Goal: Transaction & Acquisition: Purchase product/service

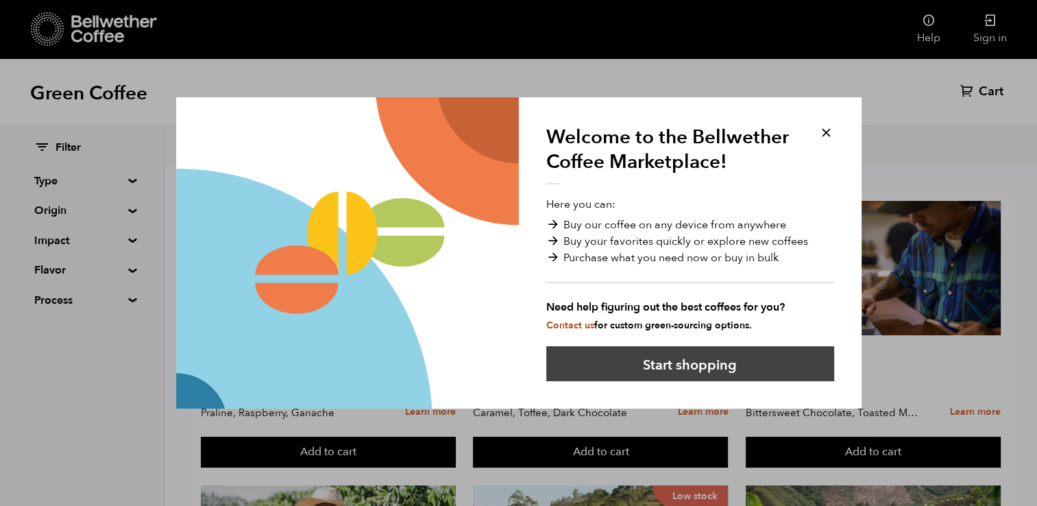
click at [663, 356] on button "Start shopping" at bounding box center [690, 363] width 288 height 35
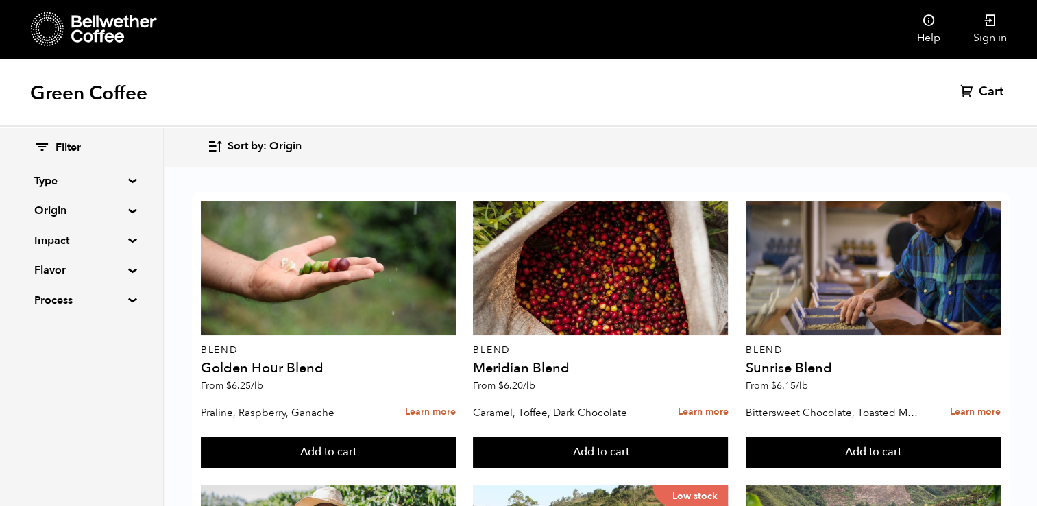
scroll to position [293, 0]
click at [104, 180] on summary "Type" at bounding box center [81, 181] width 95 height 16
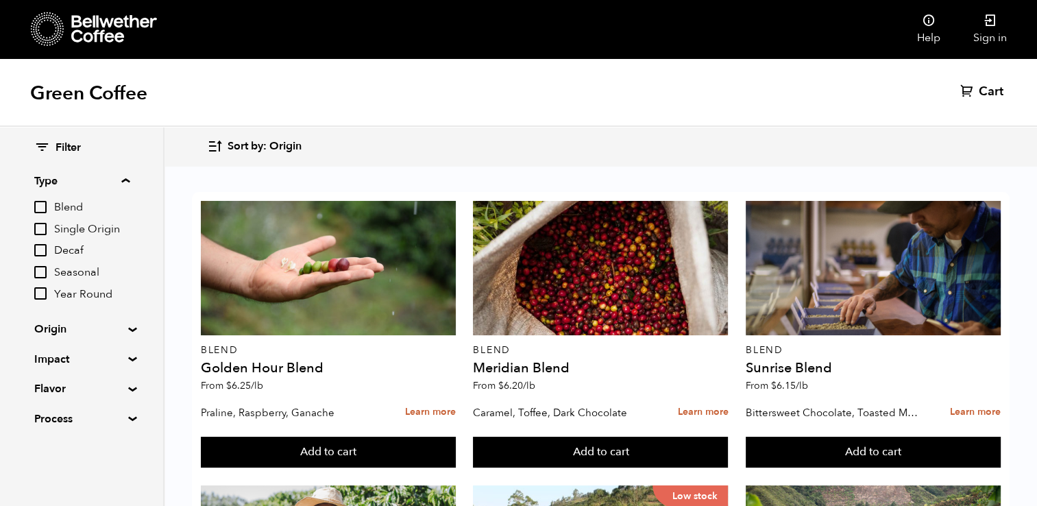
click at [45, 232] on input "Single Origin" at bounding box center [40, 229] width 12 height 12
checkbox input "true"
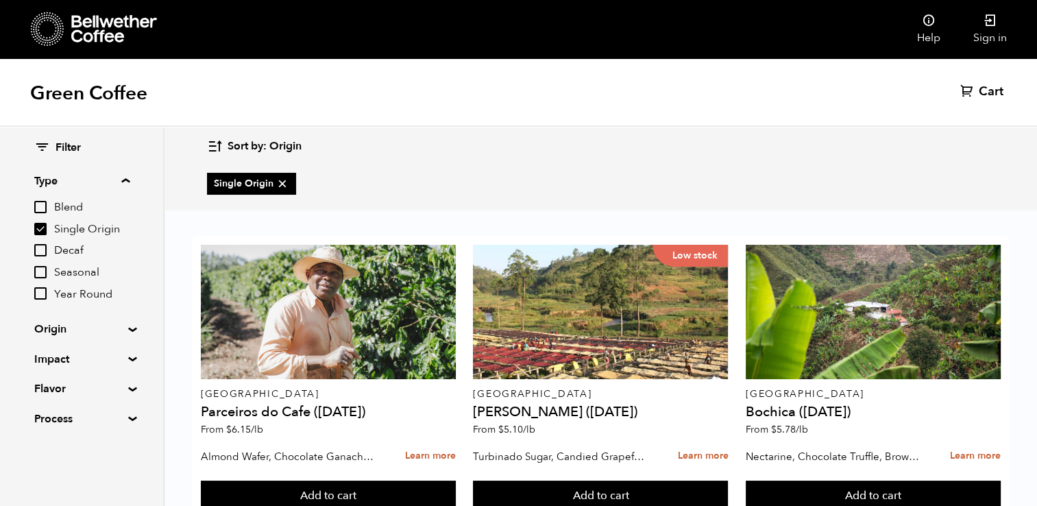
click at [114, 326] on summary "Origin" at bounding box center [81, 329] width 95 height 16
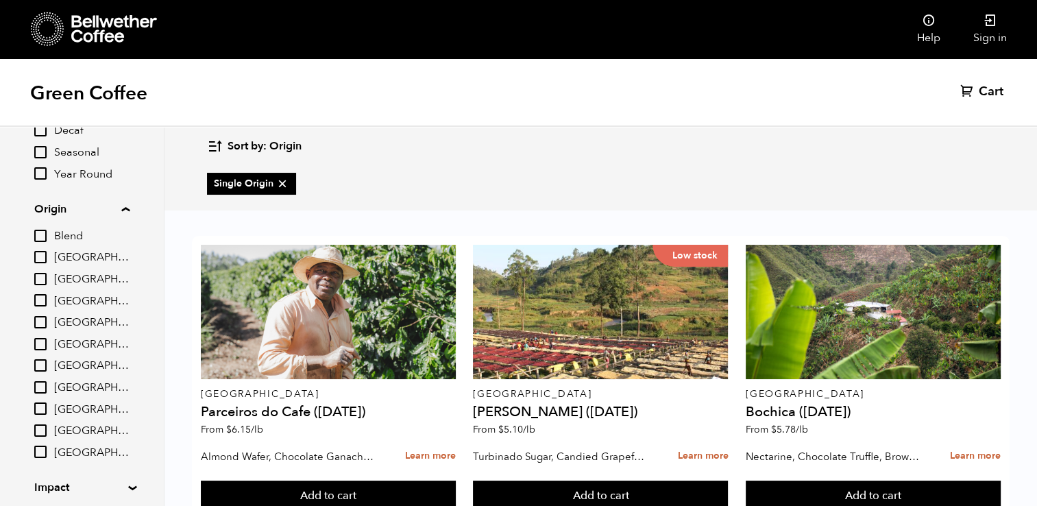
scroll to position [121, 0]
click at [42, 260] on input "[GEOGRAPHIC_DATA]" at bounding box center [40, 256] width 12 height 12
checkbox input "true"
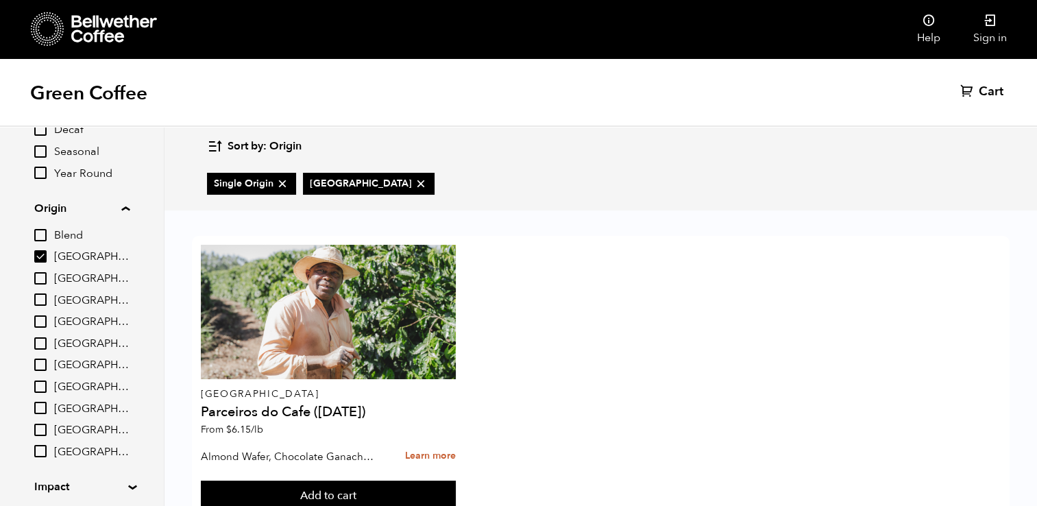
click at [36, 371] on input "[GEOGRAPHIC_DATA]" at bounding box center [40, 364] width 12 height 12
checkbox input "true"
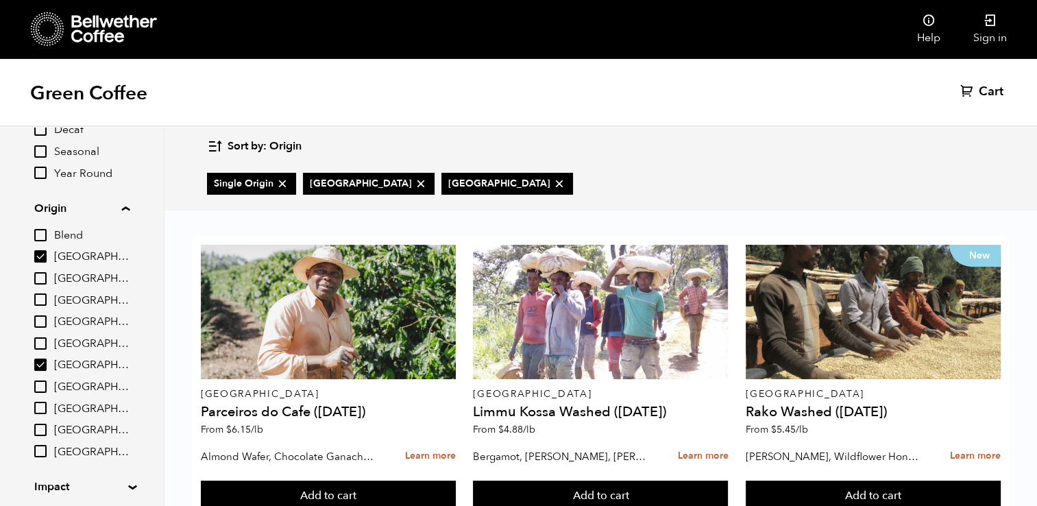
click at [38, 253] on input "[GEOGRAPHIC_DATA]" at bounding box center [40, 256] width 12 height 12
checkbox input "false"
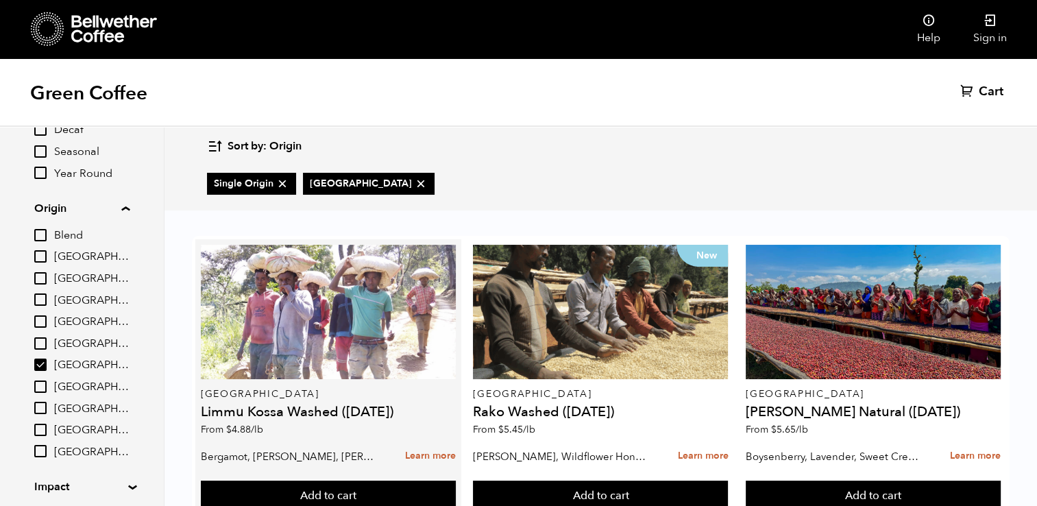
scroll to position [9, 0]
click at [283, 407] on h4 "Limmu Kossa Washed ([DATE])" at bounding box center [328, 412] width 255 height 14
click at [406, 448] on link "Learn more" at bounding box center [430, 455] width 51 height 29
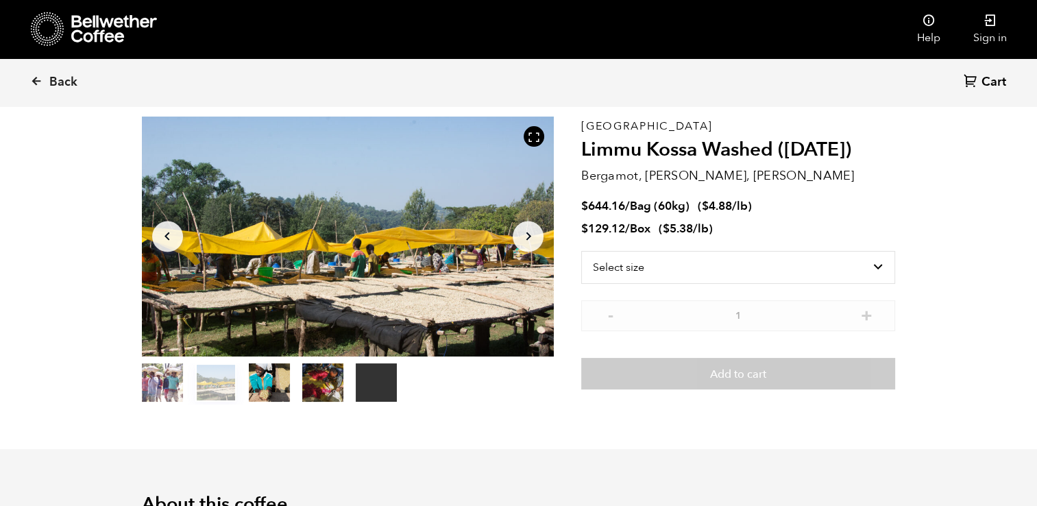
scroll to position [58, 0]
click at [889, 265] on select "Select size Bag (60kg) (132 lbs) Box (24 lbs)" at bounding box center [738, 266] width 314 height 33
click at [698, 426] on section "Your browser does not support the video tag. Item 2 of 5 Your browser does not …" at bounding box center [519, 259] width 822 height 377
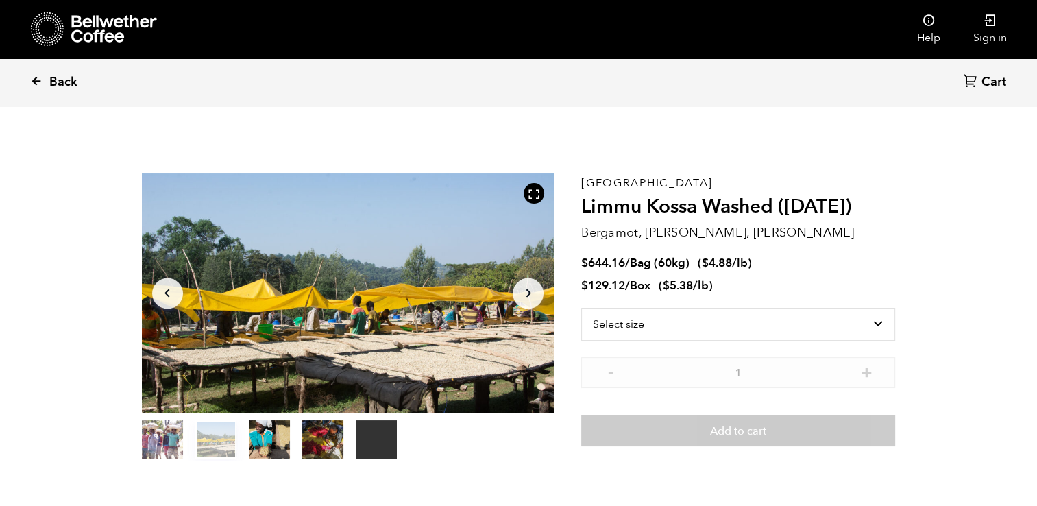
click at [38, 75] on icon at bounding box center [36, 81] width 12 height 12
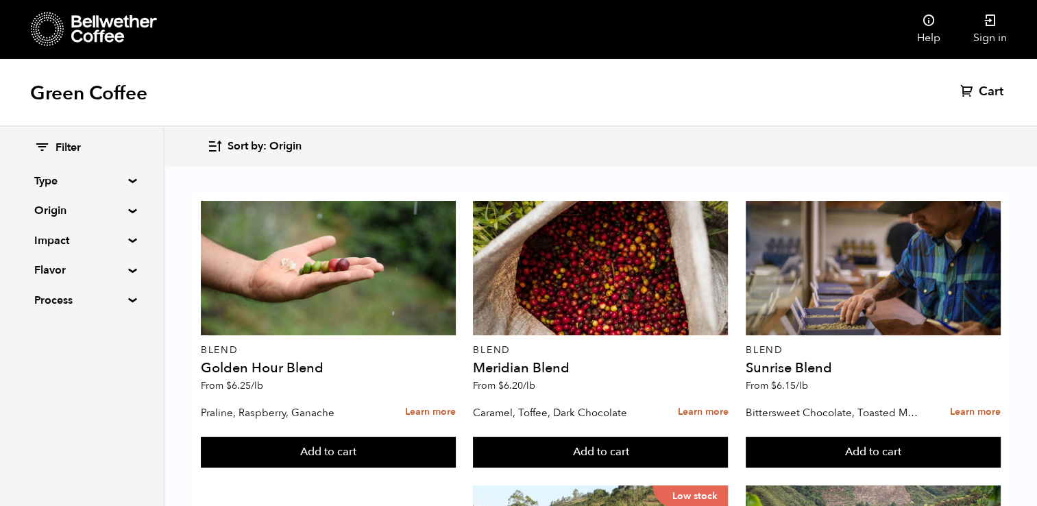
click at [123, 207] on summary "Origin" at bounding box center [81, 210] width 95 height 16
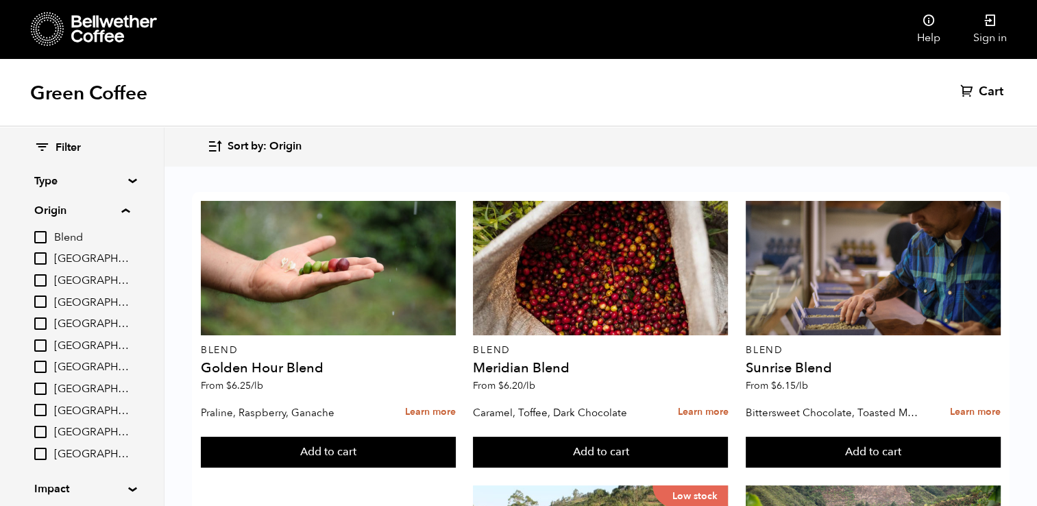
click at [123, 207] on summary "Origin" at bounding box center [81, 210] width 95 height 16
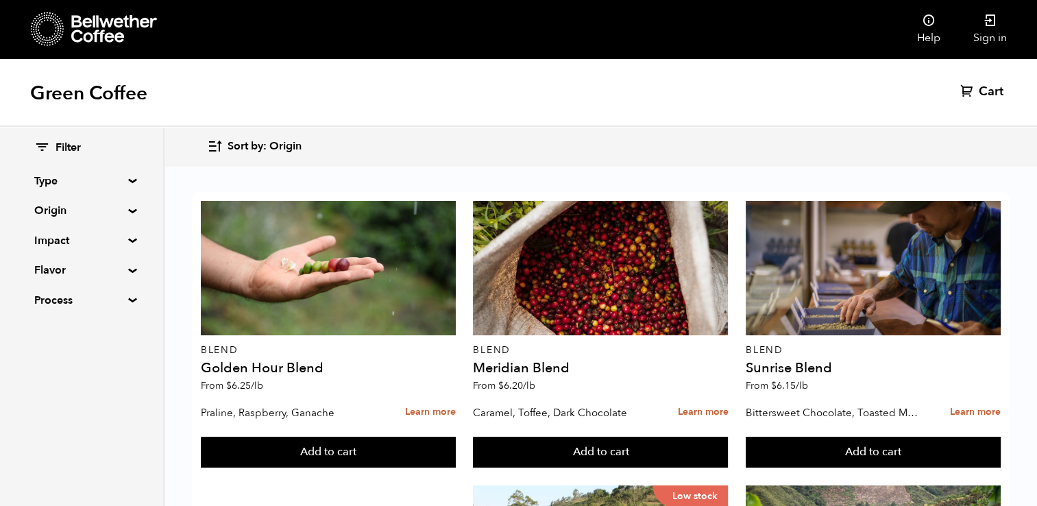
click at [127, 236] on div "Filter Type Blend Single Origin Decaf Seasonal Year Round Origin Blend Brazil B…" at bounding box center [81, 224] width 163 height 195
click at [127, 241] on summary "Impact" at bounding box center [81, 240] width 95 height 16
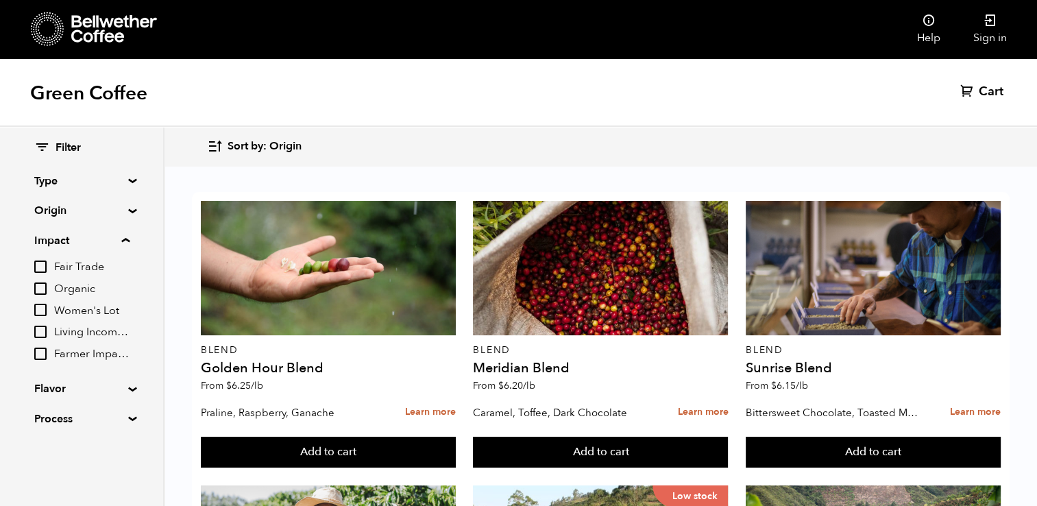
click at [38, 290] on input "Organic" at bounding box center [40, 288] width 12 height 12
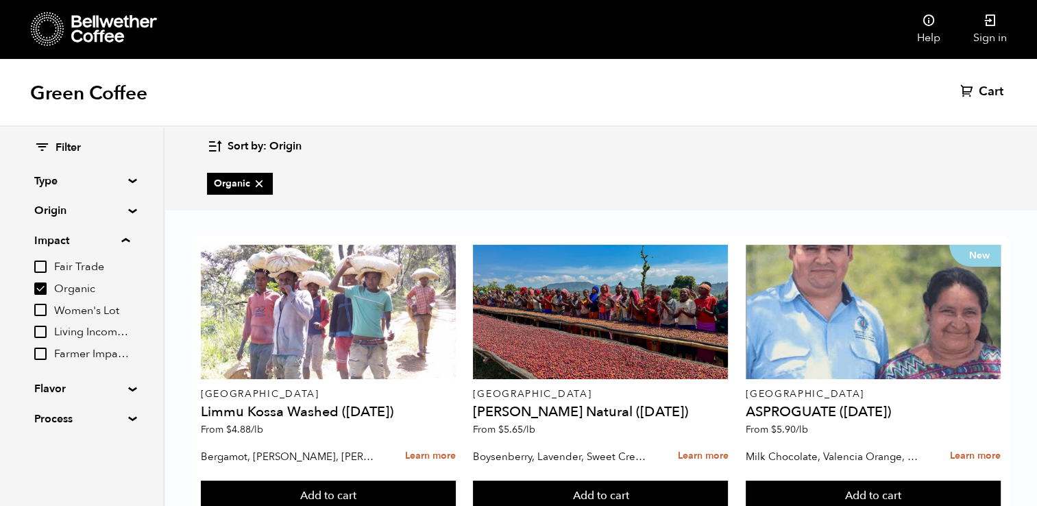
click at [41, 285] on input "Organic" at bounding box center [40, 288] width 12 height 12
checkbox input "false"
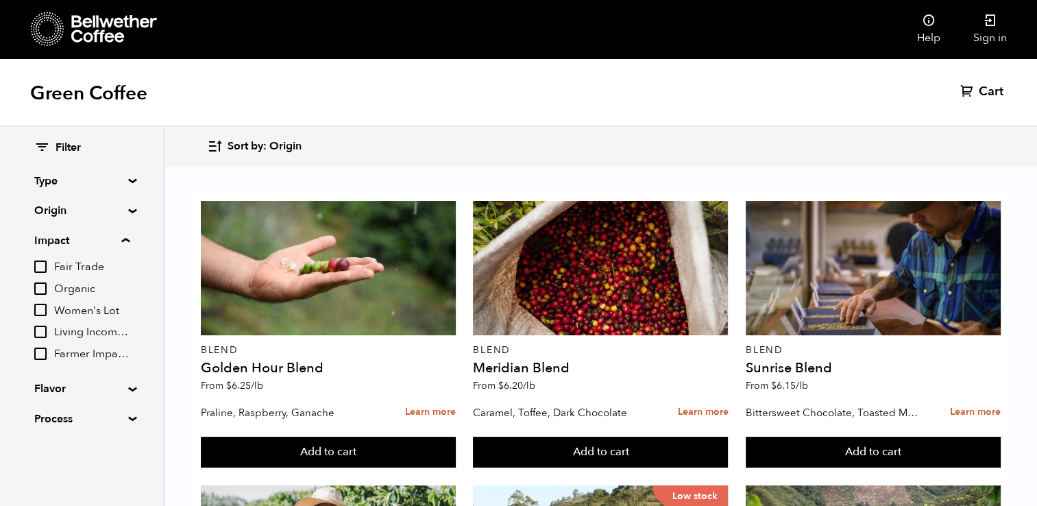
click at [129, 241] on summary "Impact" at bounding box center [81, 240] width 95 height 16
